Goal: Browse casually: Explore the website without a specific task or goal

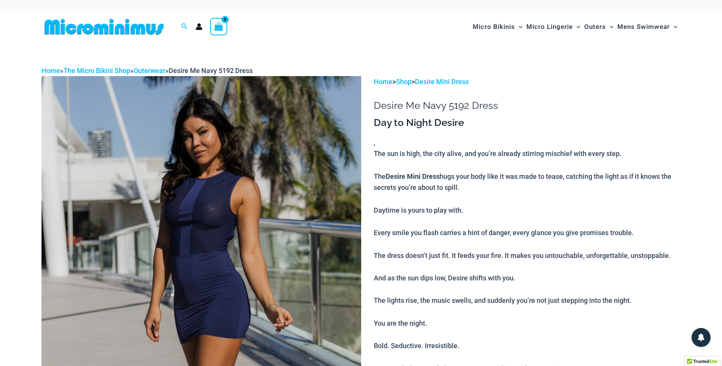
click at [259, 169] on img at bounding box center [202, 316] width 320 height 480
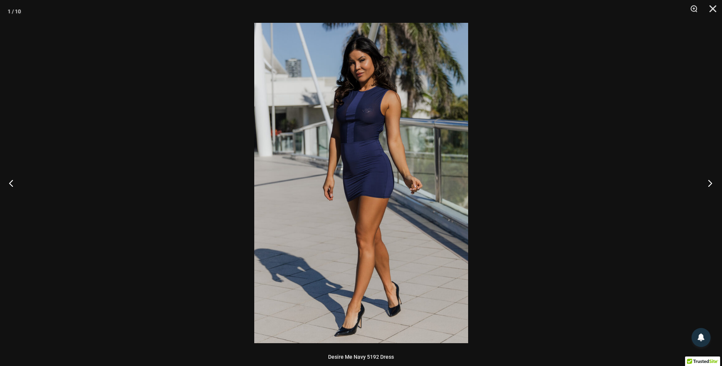
click at [711, 187] on button "Next" at bounding box center [708, 183] width 29 height 38
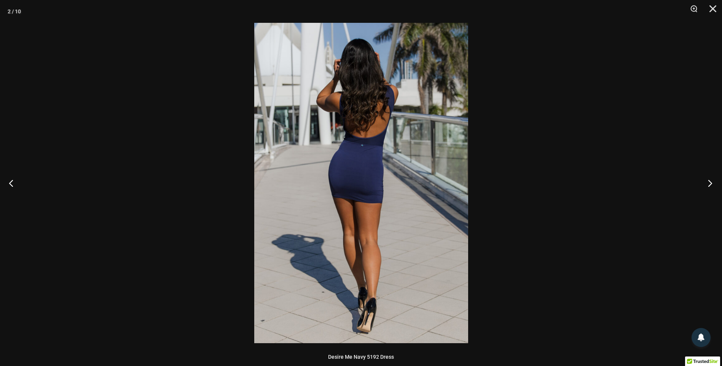
click at [711, 187] on button "Next" at bounding box center [708, 183] width 29 height 38
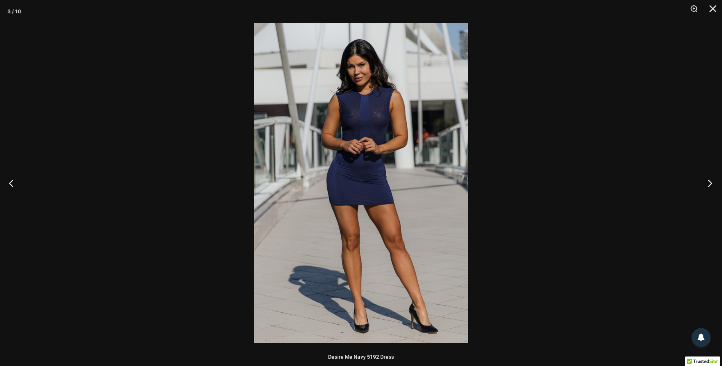
click at [711, 187] on button "Next" at bounding box center [708, 183] width 29 height 38
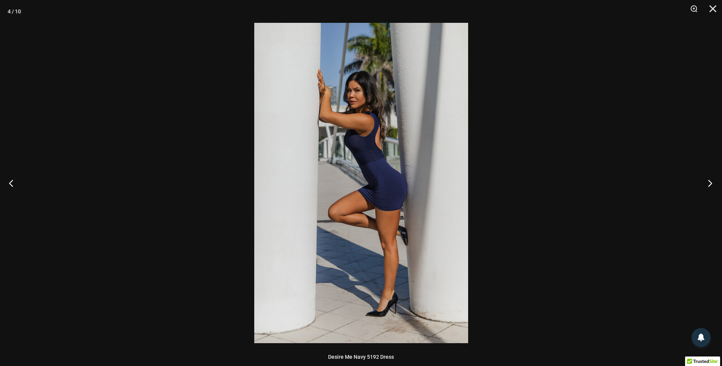
click at [711, 187] on button "Next" at bounding box center [708, 183] width 29 height 38
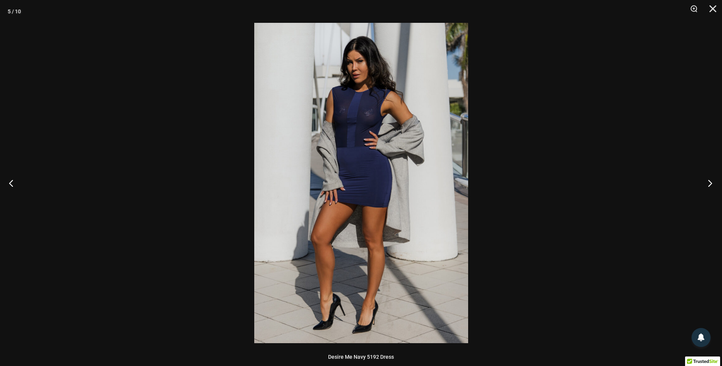
click at [711, 187] on button "Next" at bounding box center [708, 183] width 29 height 38
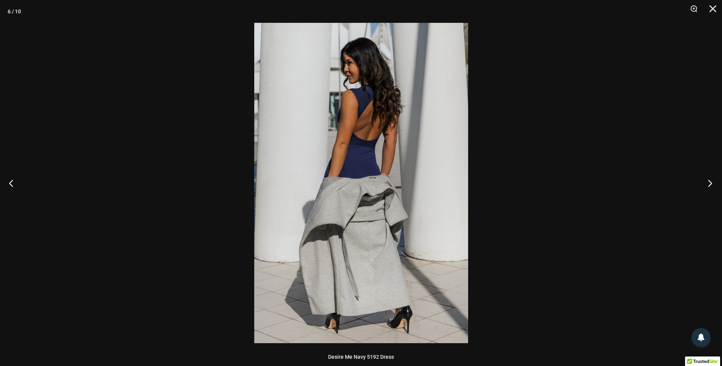
click at [711, 187] on button "Next" at bounding box center [708, 183] width 29 height 38
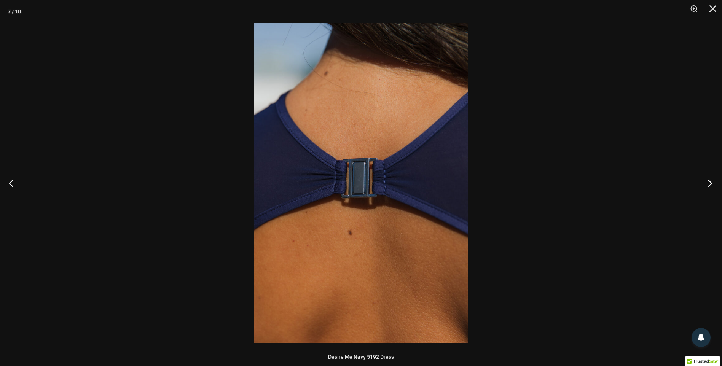
click at [711, 187] on button "Next" at bounding box center [708, 183] width 29 height 38
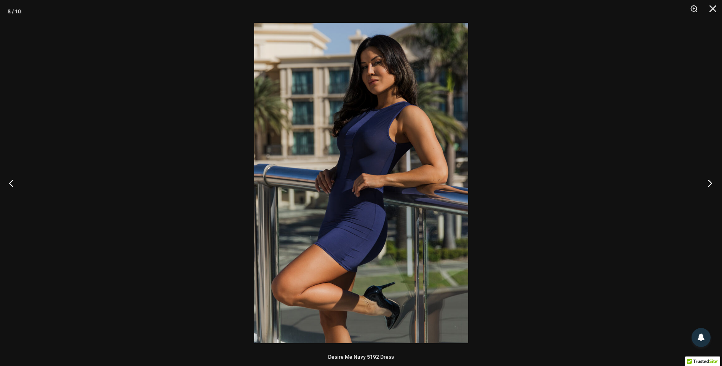
click at [711, 187] on button "Next" at bounding box center [708, 183] width 29 height 38
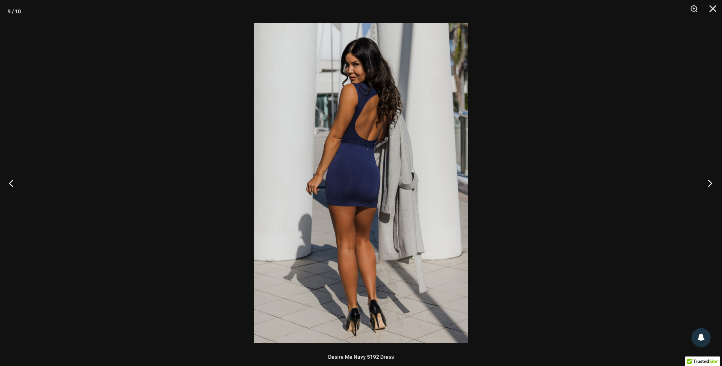
click at [711, 187] on button "Next" at bounding box center [708, 183] width 29 height 38
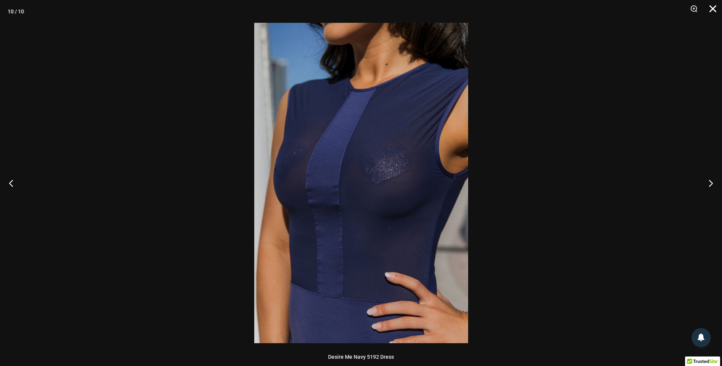
click at [716, 9] on button "Close" at bounding box center [710, 11] width 19 height 23
